Goal: Task Accomplishment & Management: Manage account settings

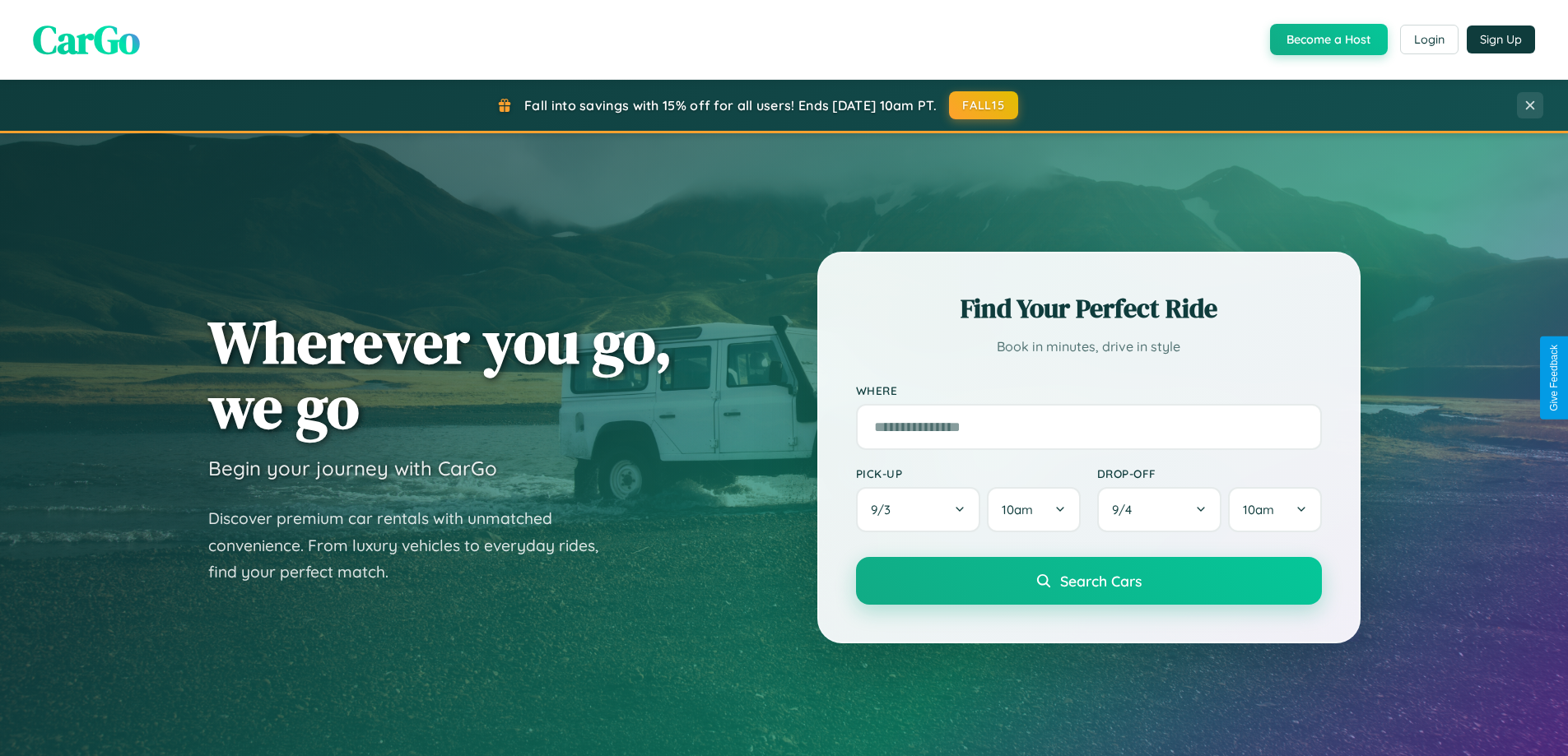
scroll to position [1132, 0]
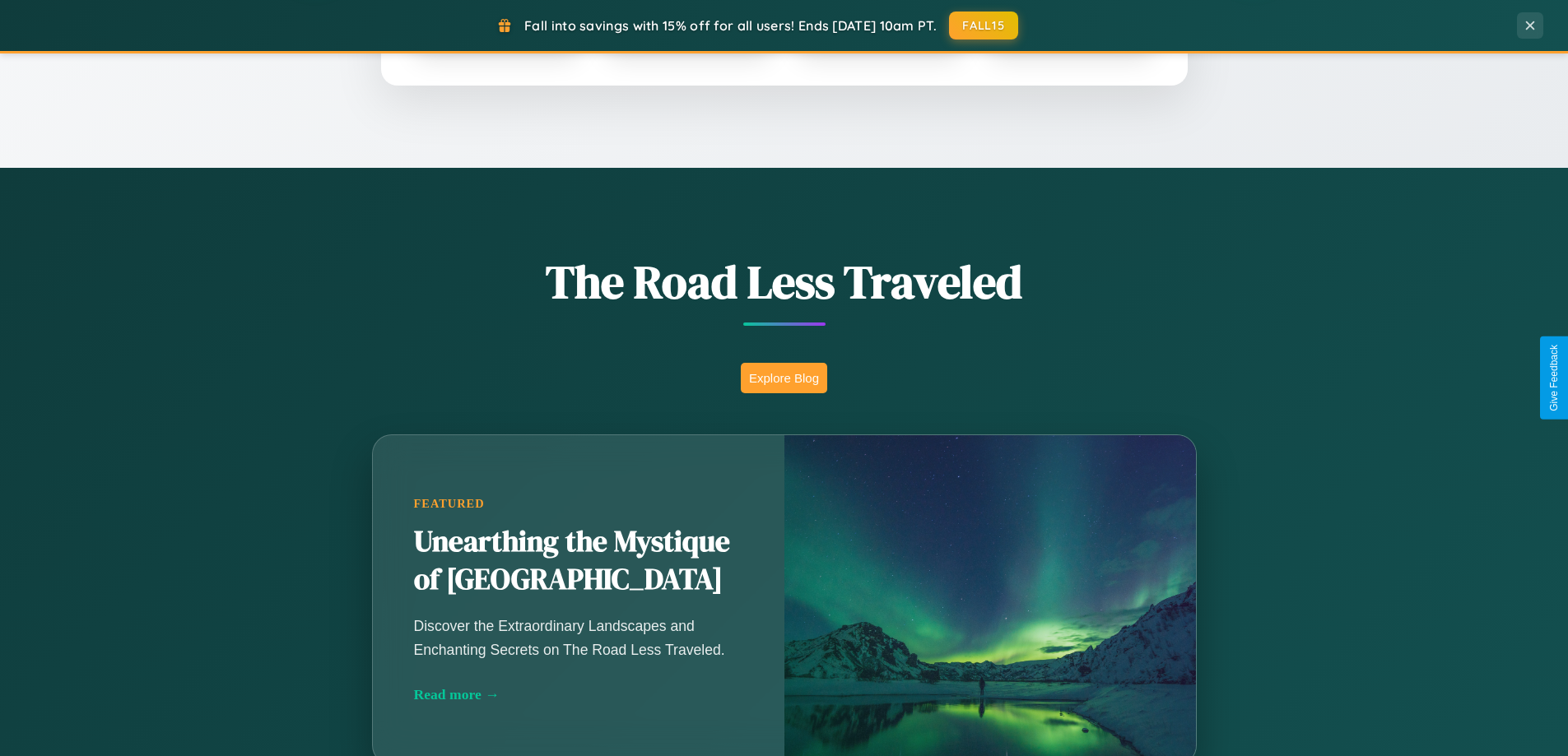
click at [784, 378] on button "Explore Blog" at bounding box center [784, 378] width 87 height 30
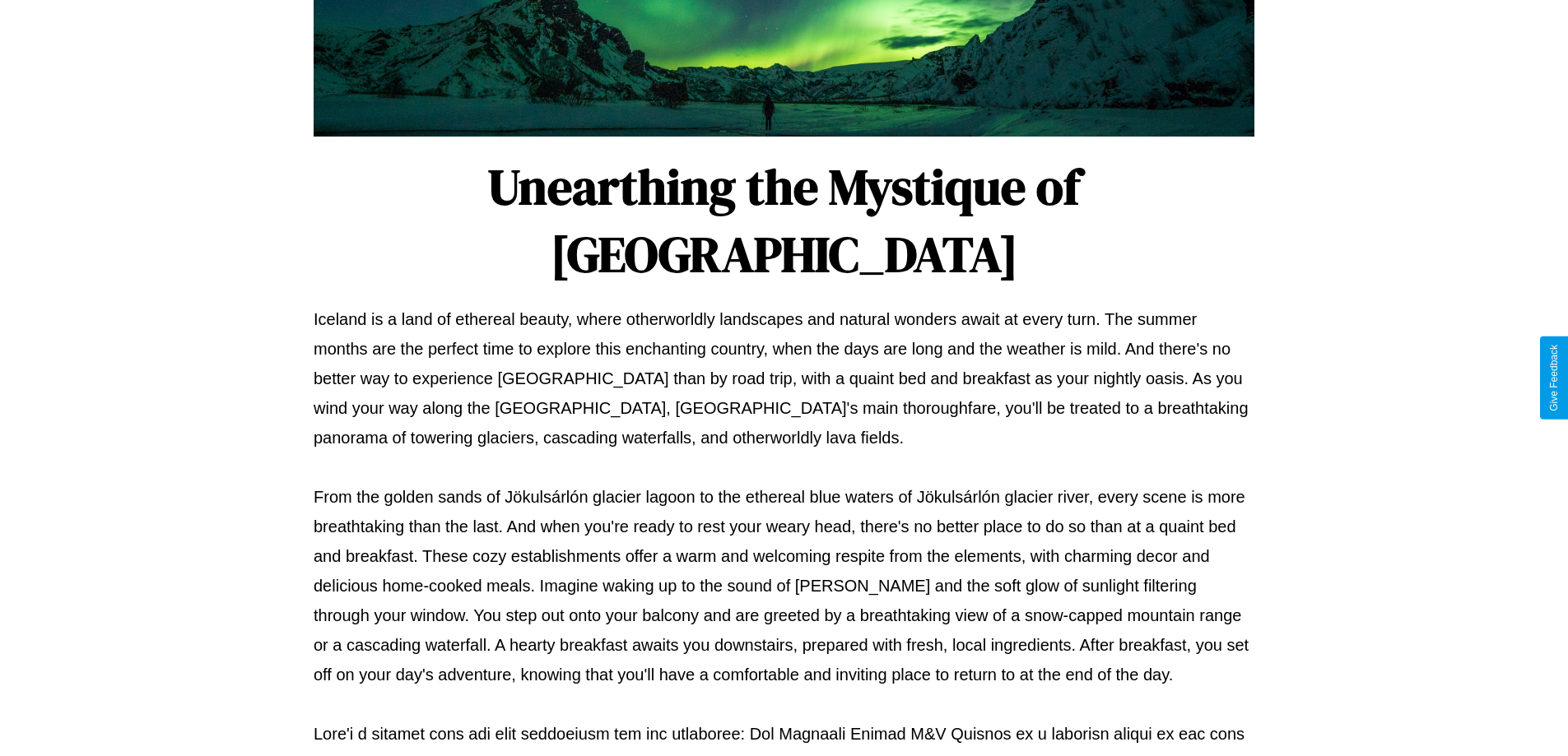
scroll to position [532, 0]
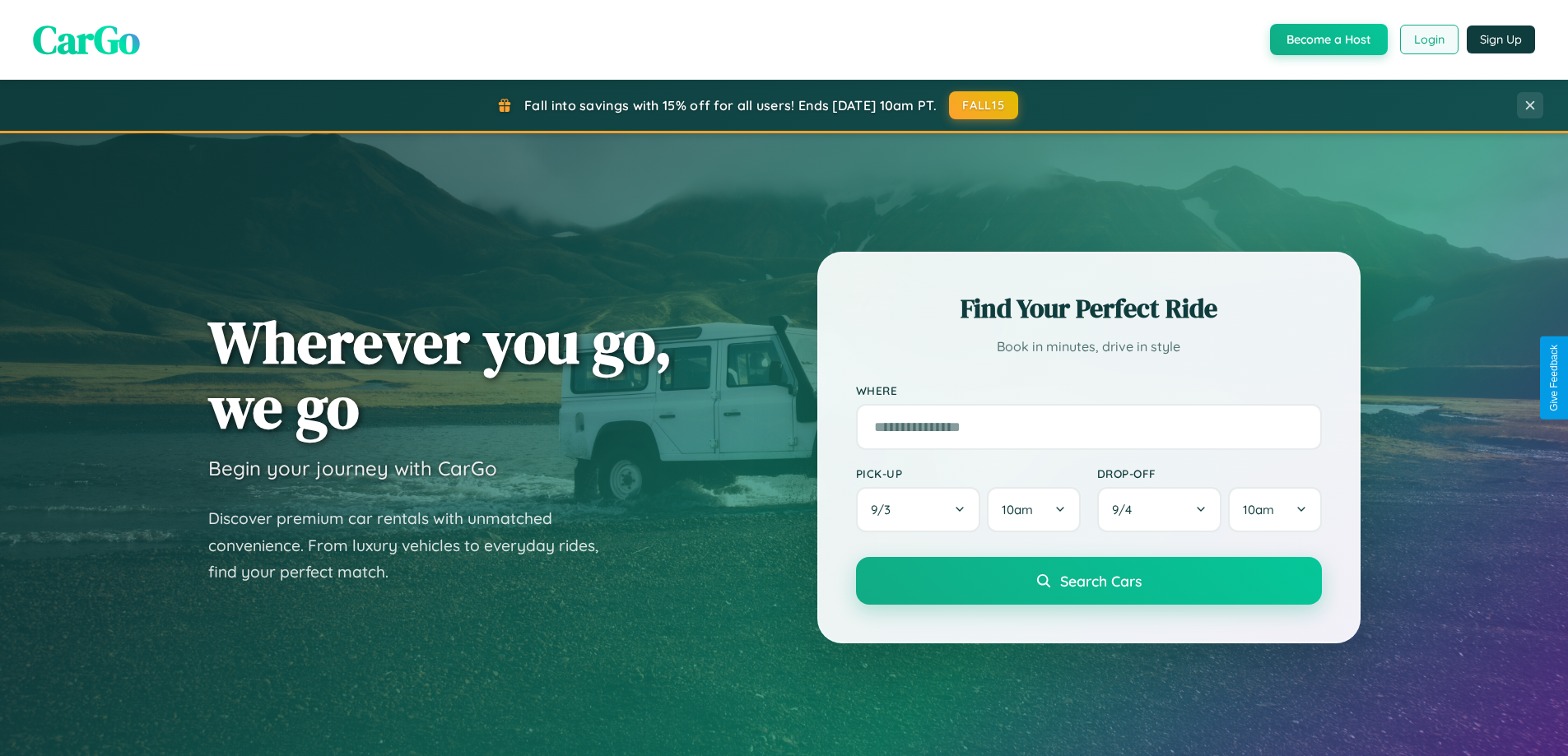
click at [1429, 39] on button "Login" at bounding box center [1429, 39] width 58 height 29
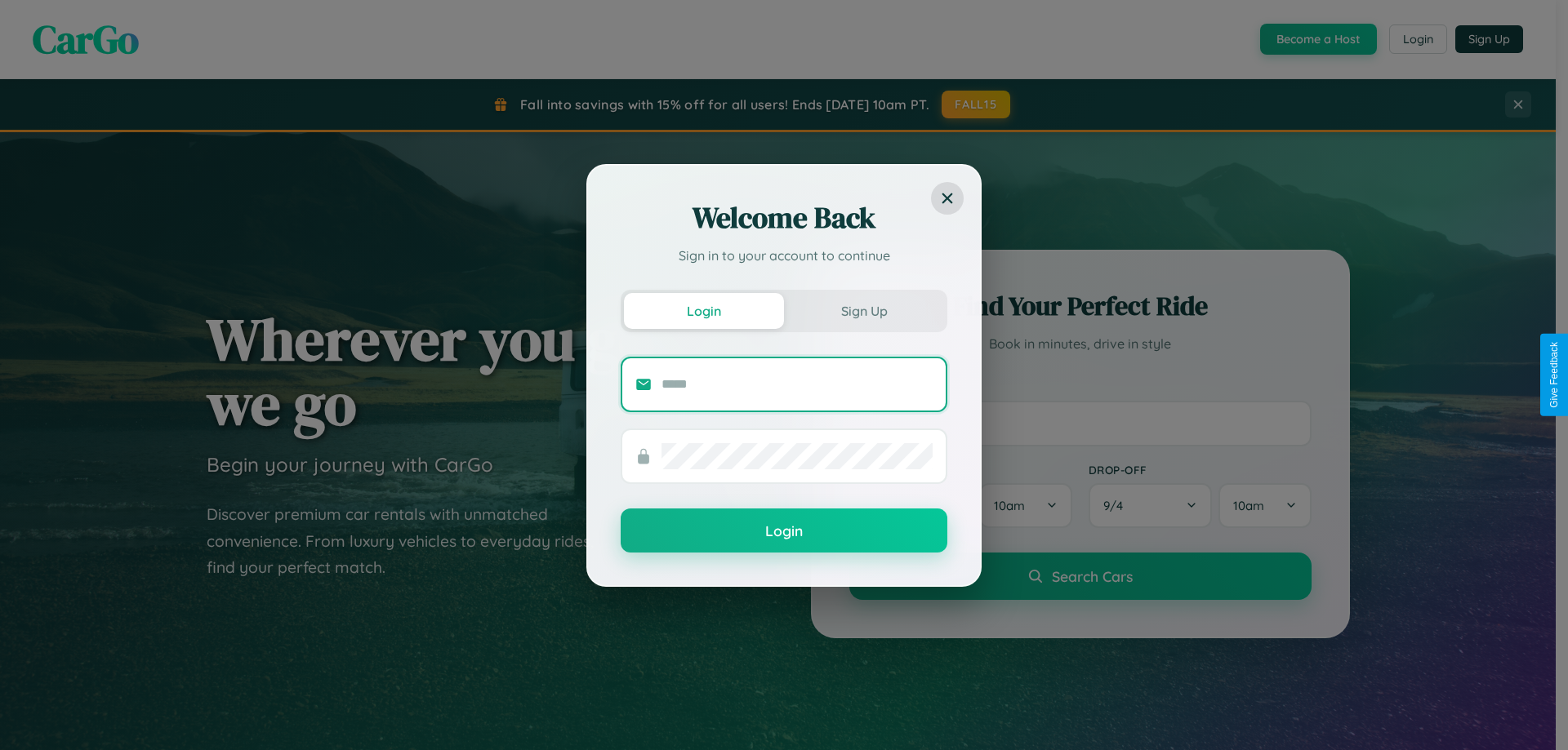
click at [797, 383] on input "text" at bounding box center [797, 385] width 271 height 26
type input "**********"
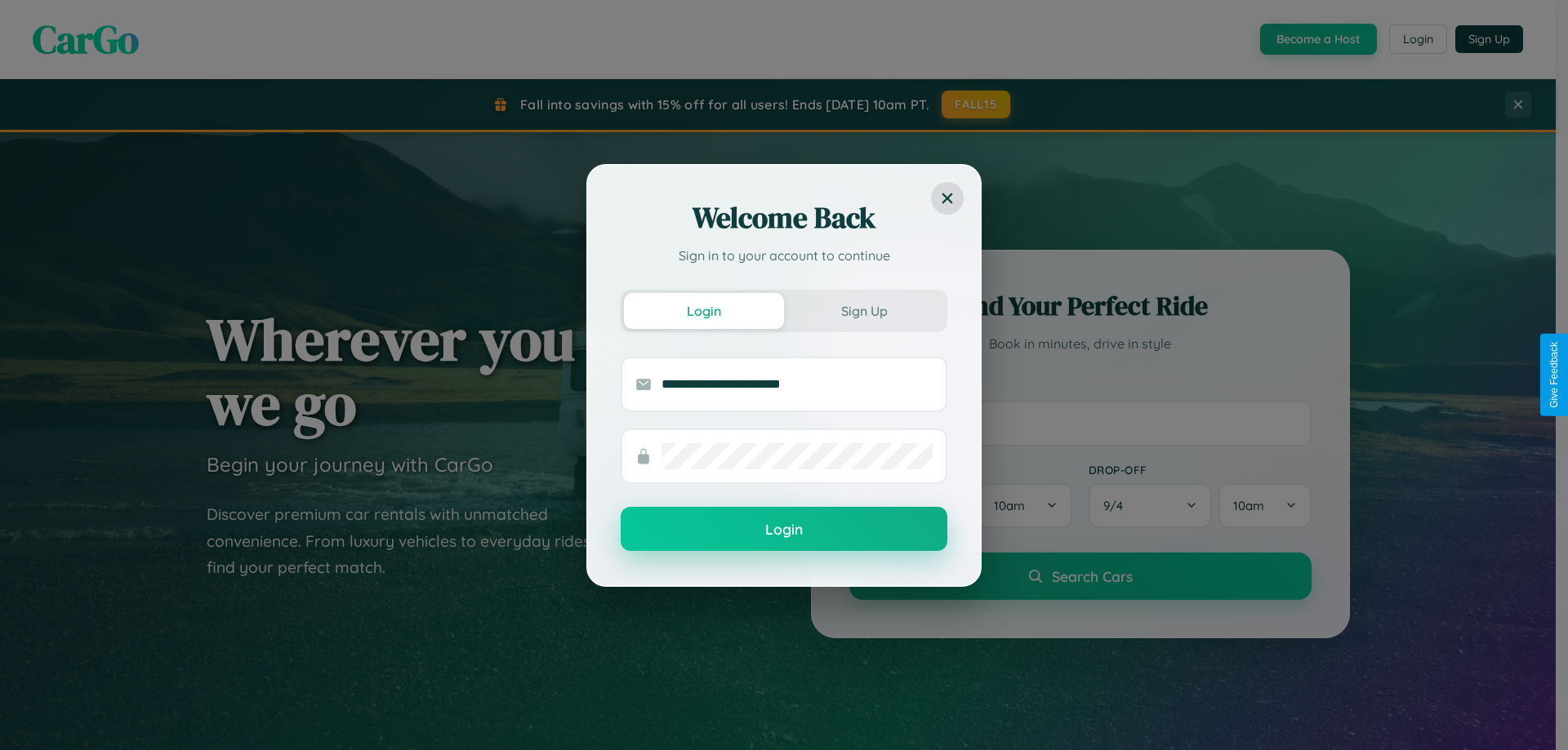
click at [784, 530] on button "Login" at bounding box center [784, 528] width 326 height 44
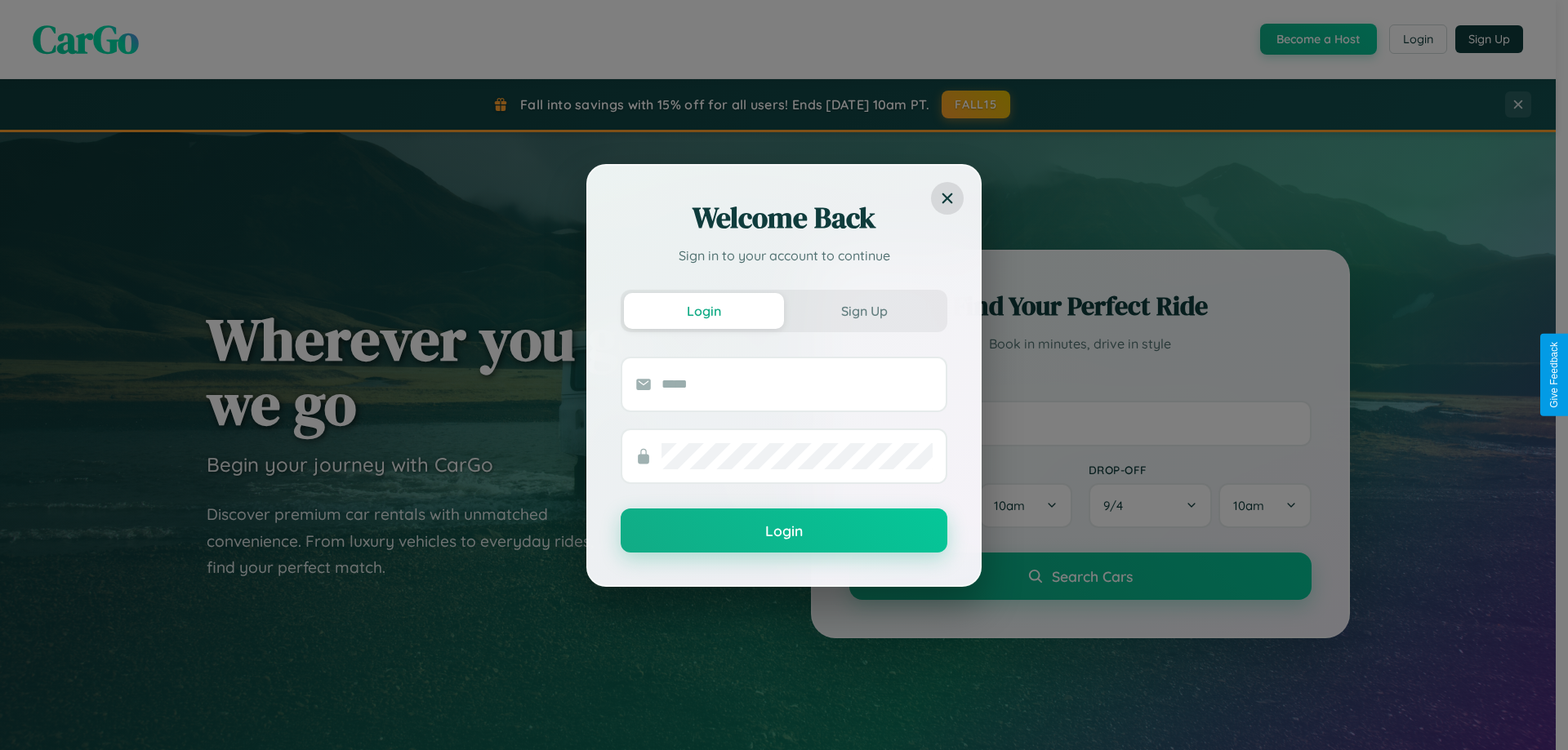
click at [977, 104] on div "Welcome Back Sign in to your account to continue Login Sign Up Login" at bounding box center [784, 375] width 1568 height 750
